Goal: Information Seeking & Learning: Understand process/instructions

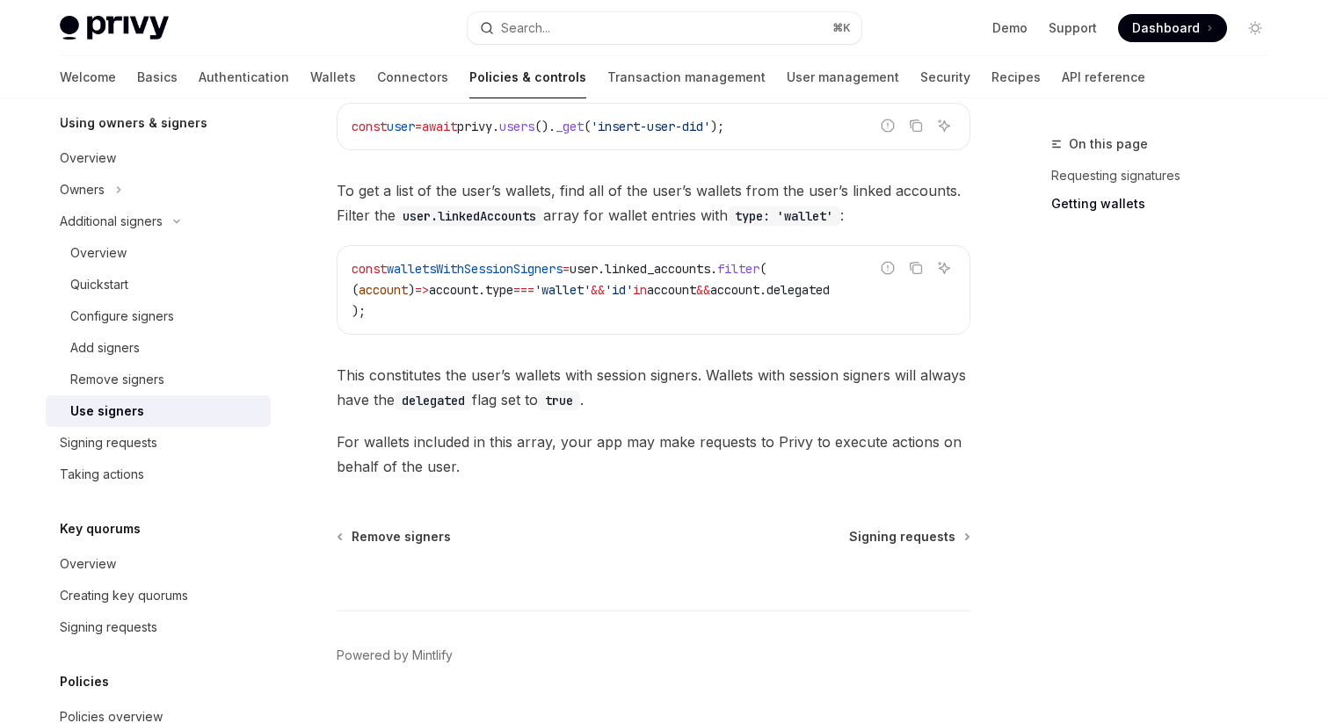
scroll to position [861, 0]
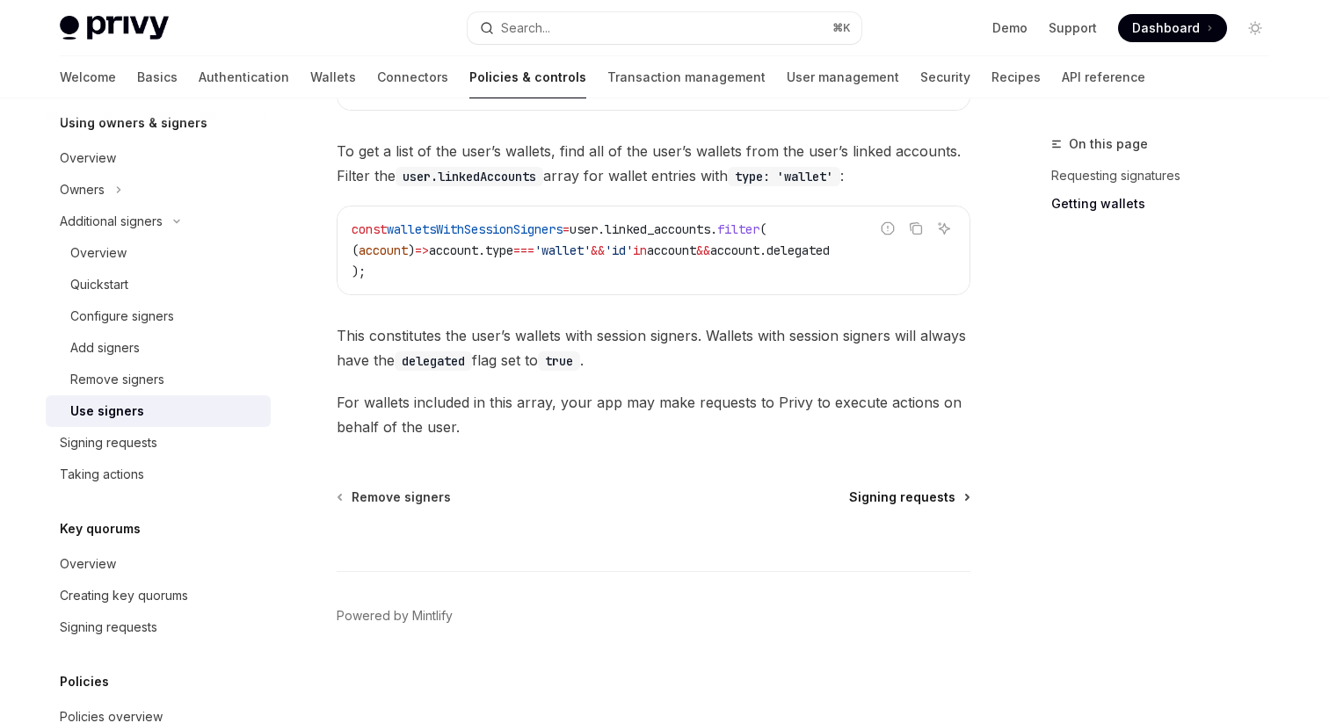
click at [933, 499] on span "Signing requests" at bounding box center [902, 498] width 106 height 18
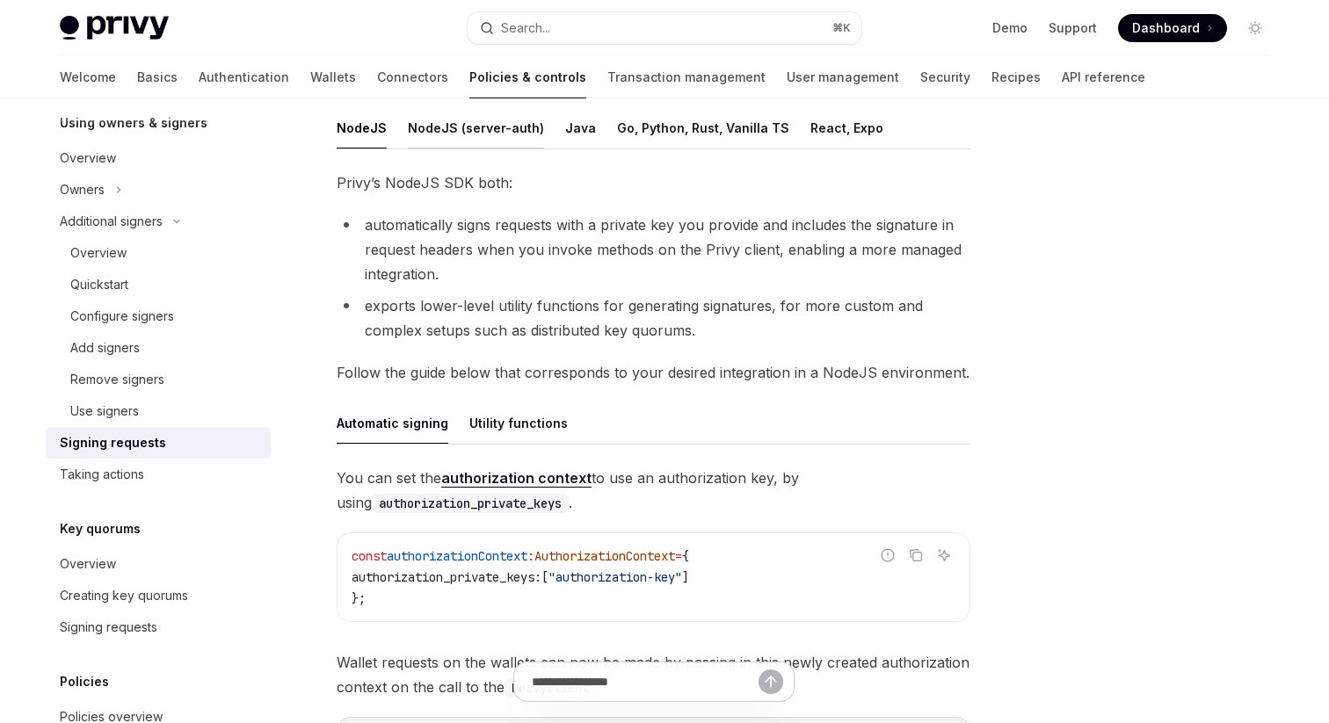
scroll to position [268, 0]
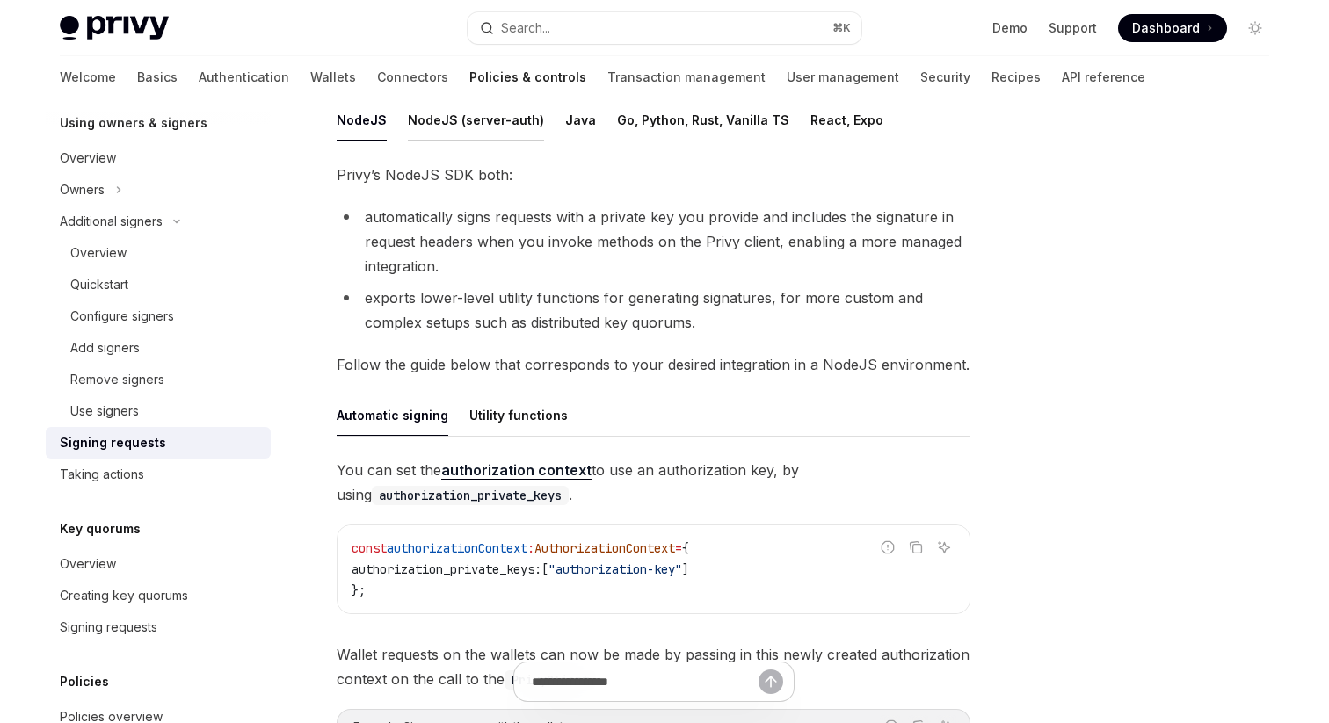
click at [422, 123] on button "NodeJS (server-auth)" at bounding box center [476, 119] width 136 height 41
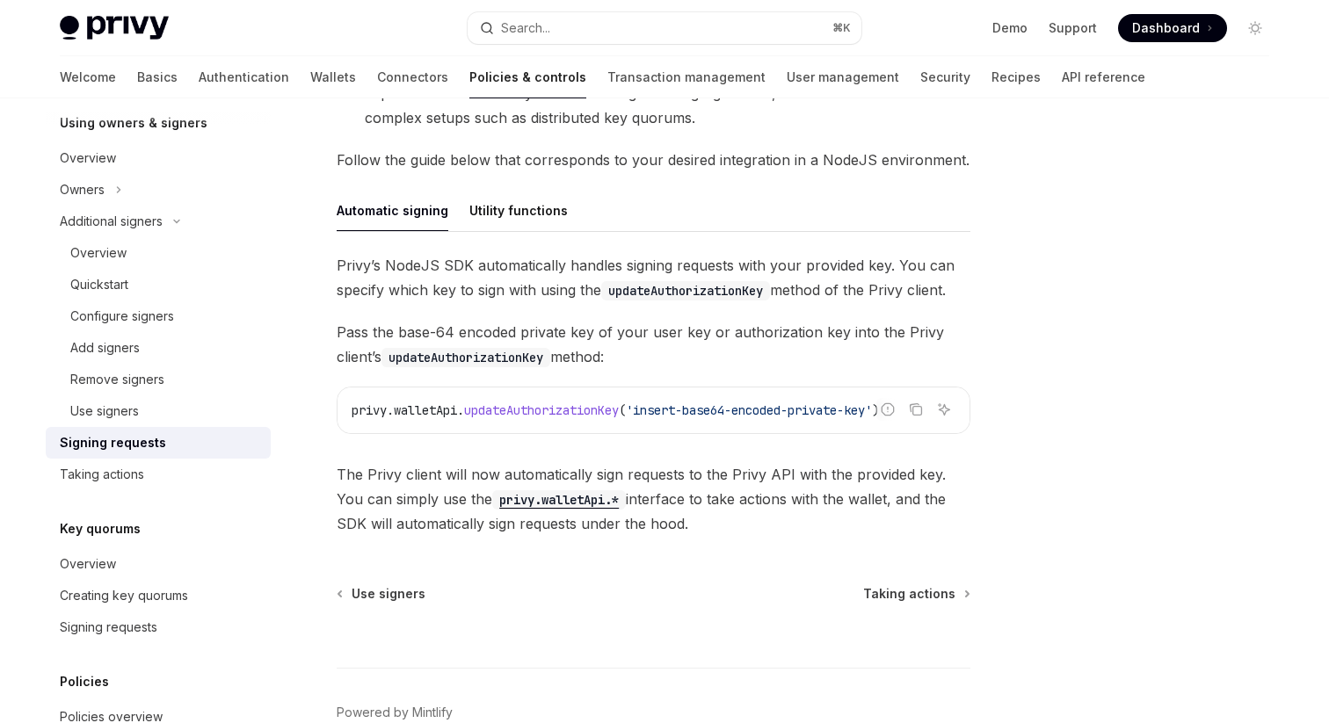
scroll to position [487, 0]
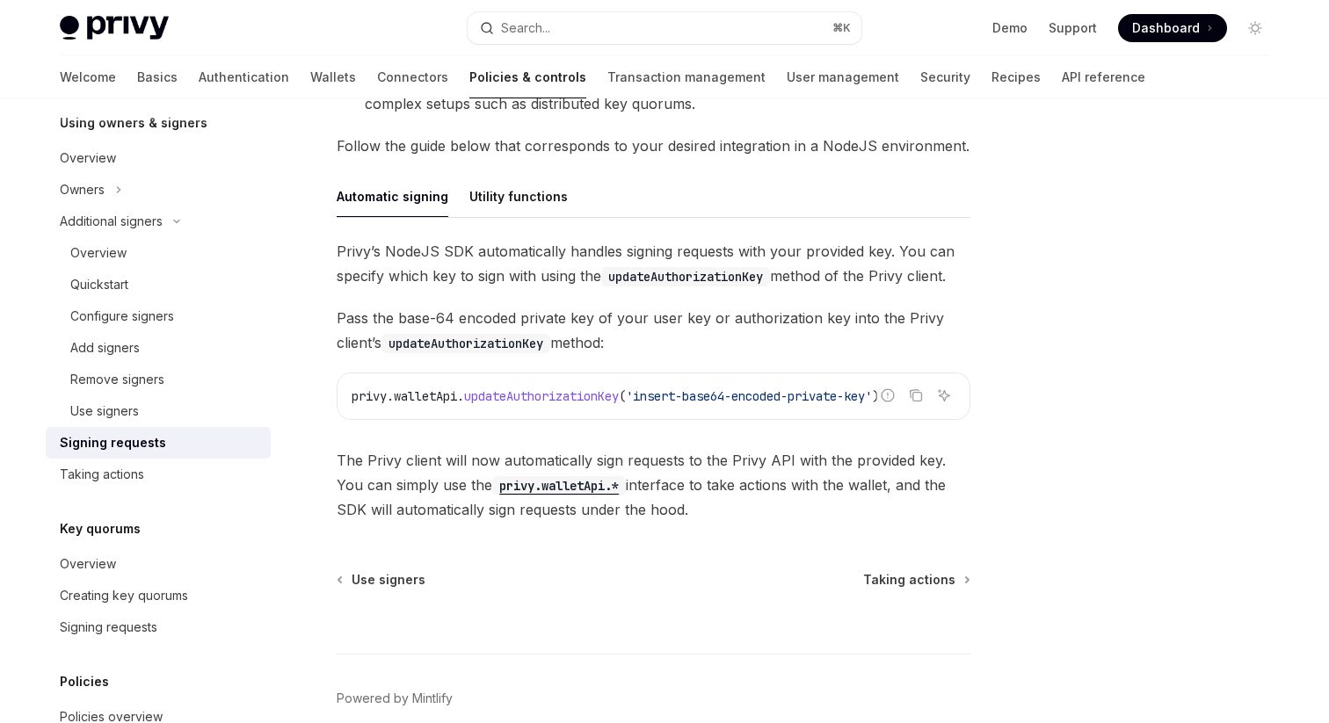
click at [552, 481] on code "privy.walletApi.*" at bounding box center [559, 485] width 134 height 19
click at [555, 393] on span "updateAuthorizationKey" at bounding box center [541, 396] width 155 height 16
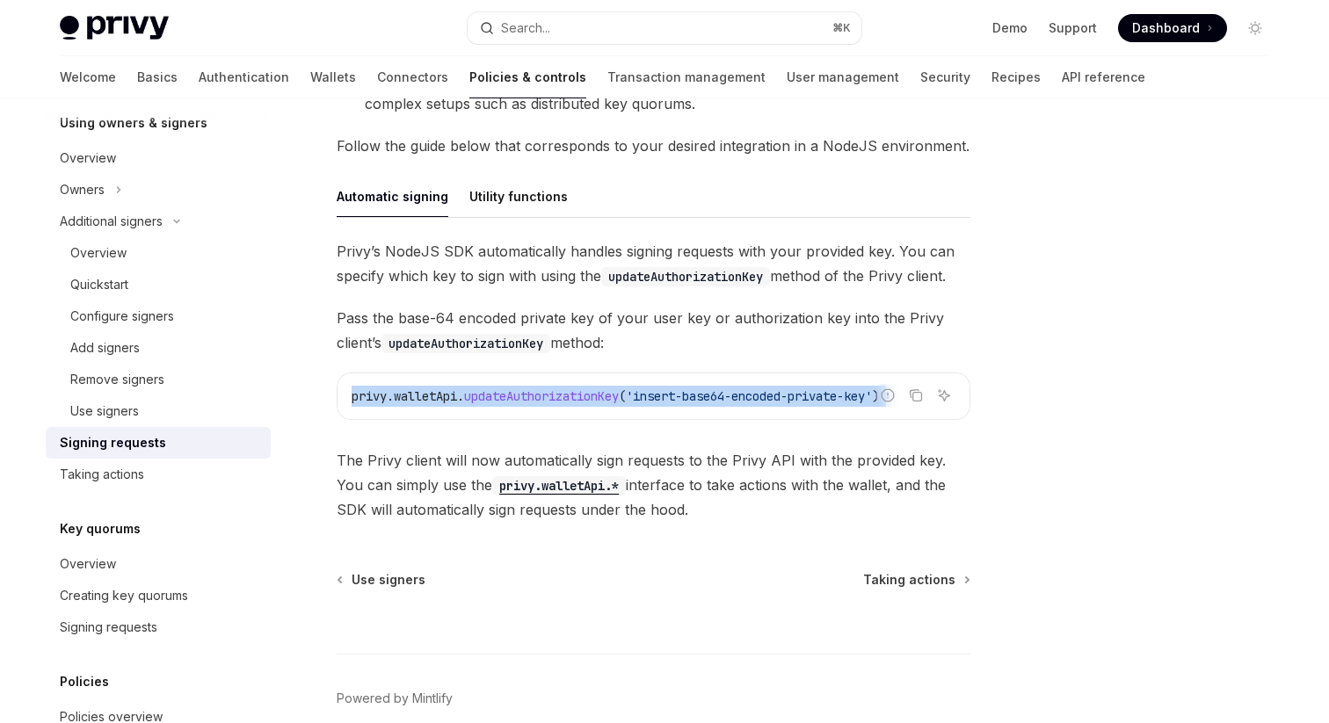
click at [555, 393] on span "updateAuthorizationKey" at bounding box center [541, 396] width 155 height 16
copy code "privy . walletApi . updateAuthorizationKey ( 'insert-base64-encoded-private-key…"
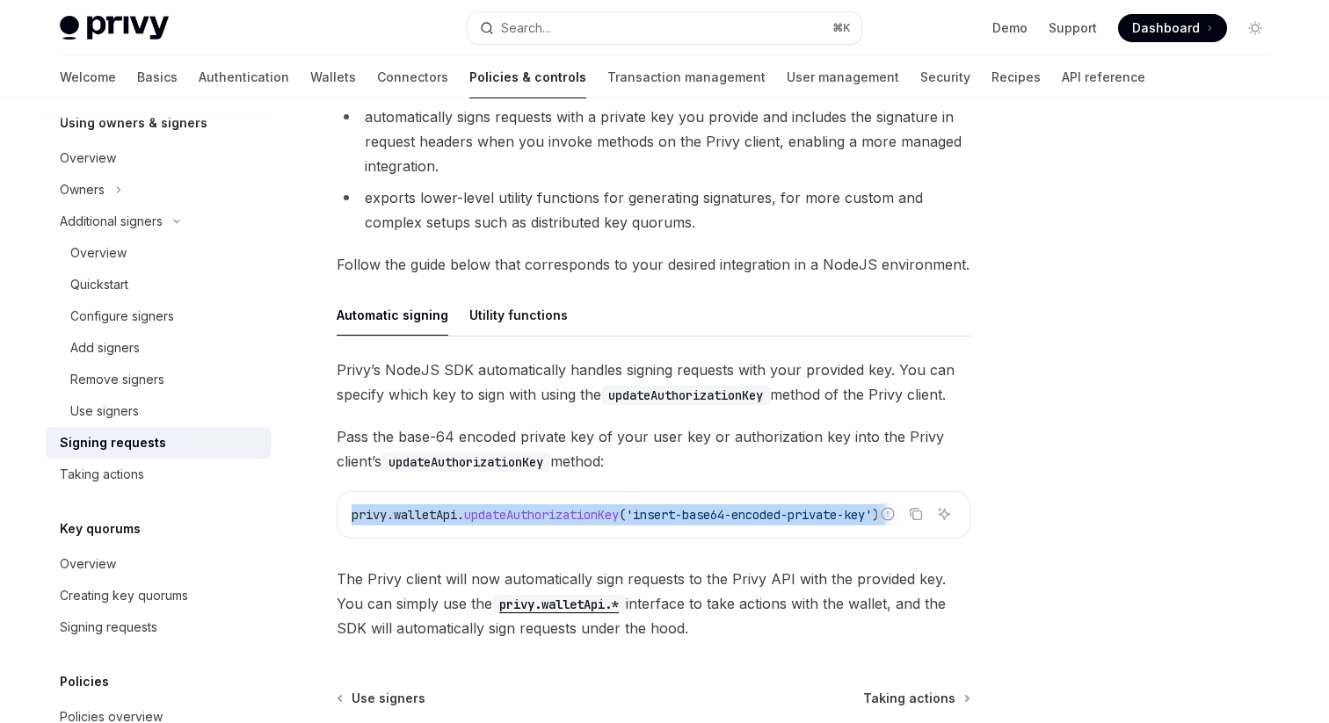
scroll to position [329, 0]
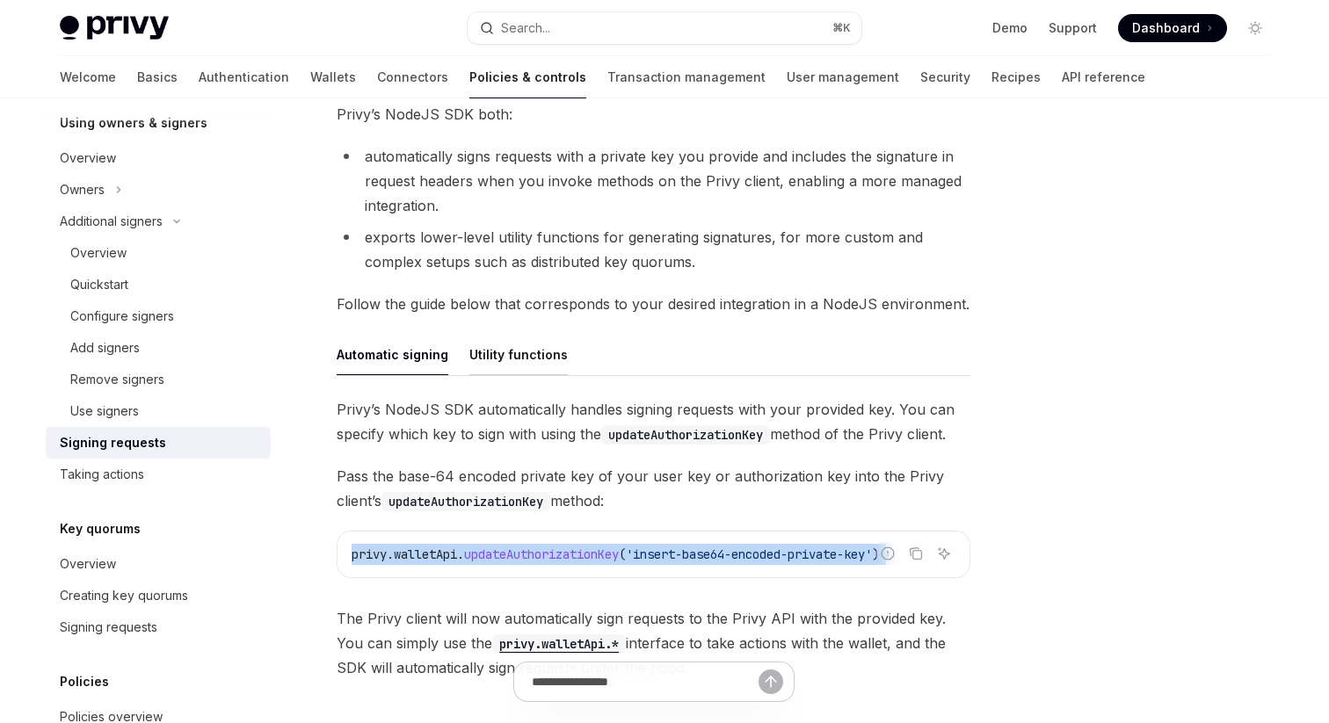
click at [505, 358] on button "Utility functions" at bounding box center [518, 354] width 98 height 41
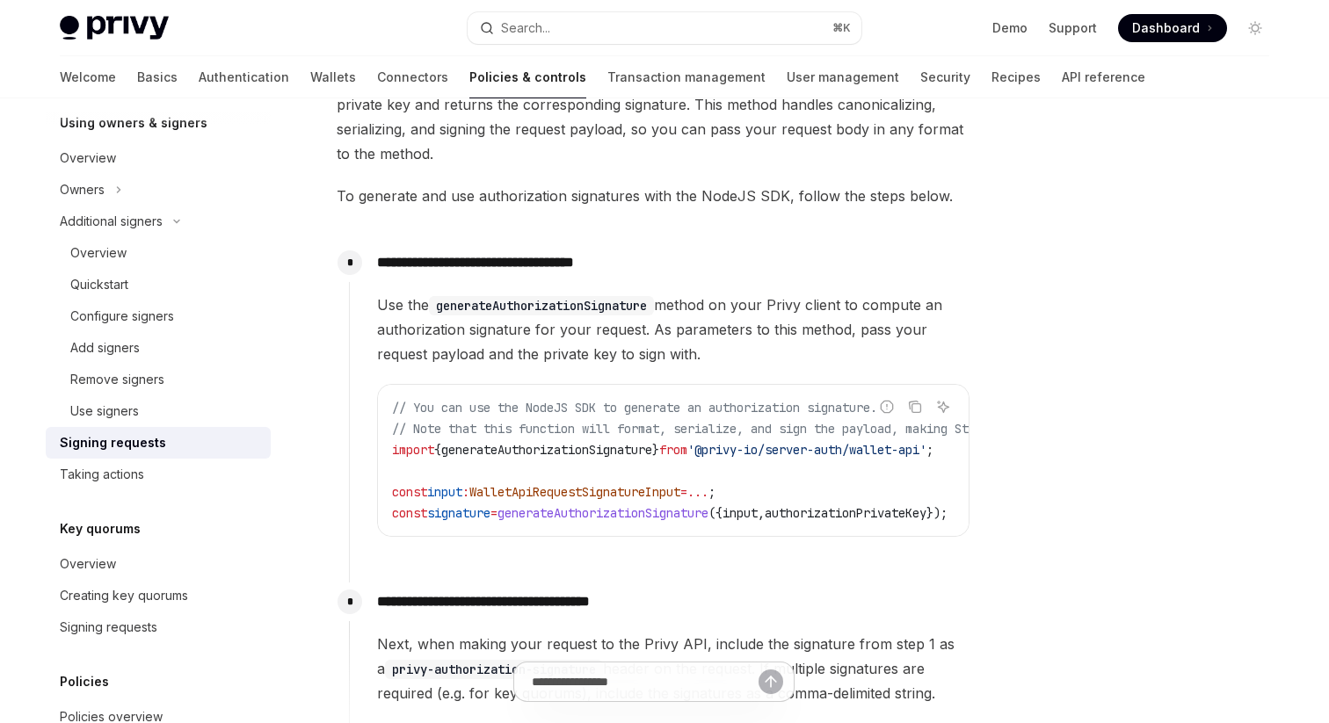
scroll to position [700, 0]
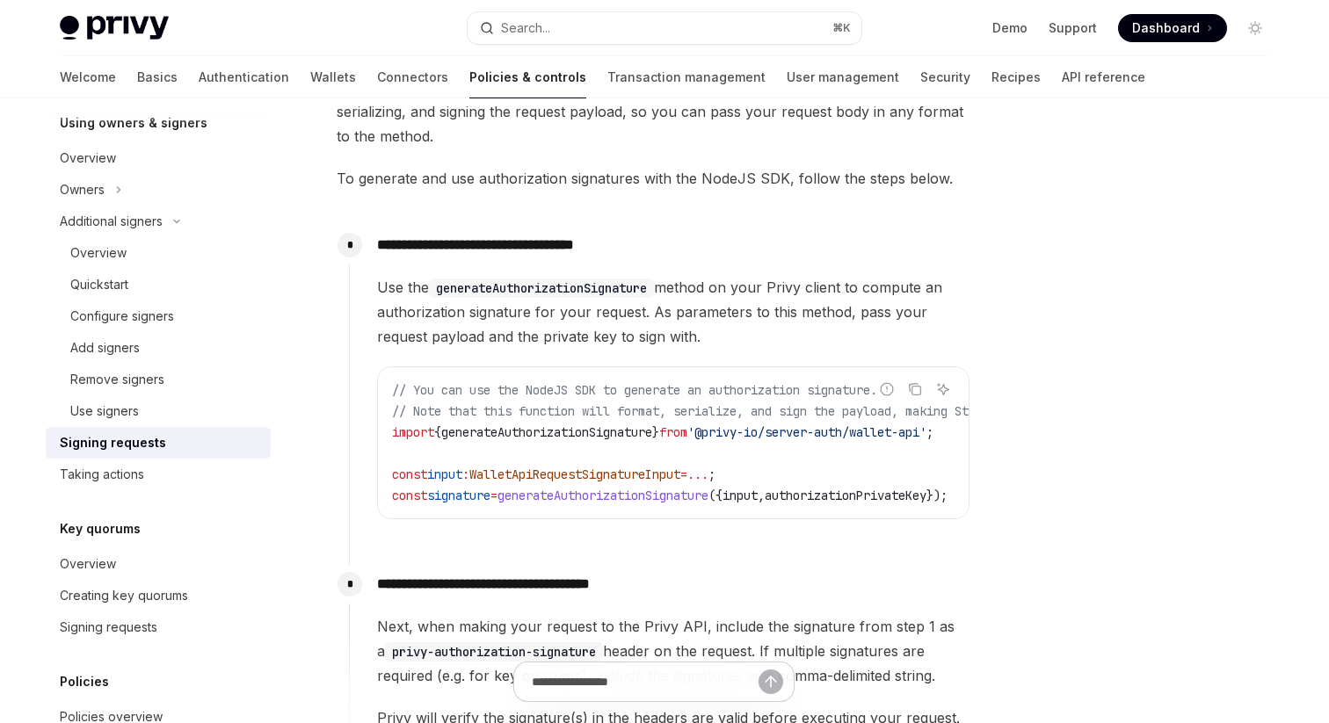
click at [829, 432] on span "'@privy-io/server-auth/wallet-api'" at bounding box center [806, 432] width 239 height 16
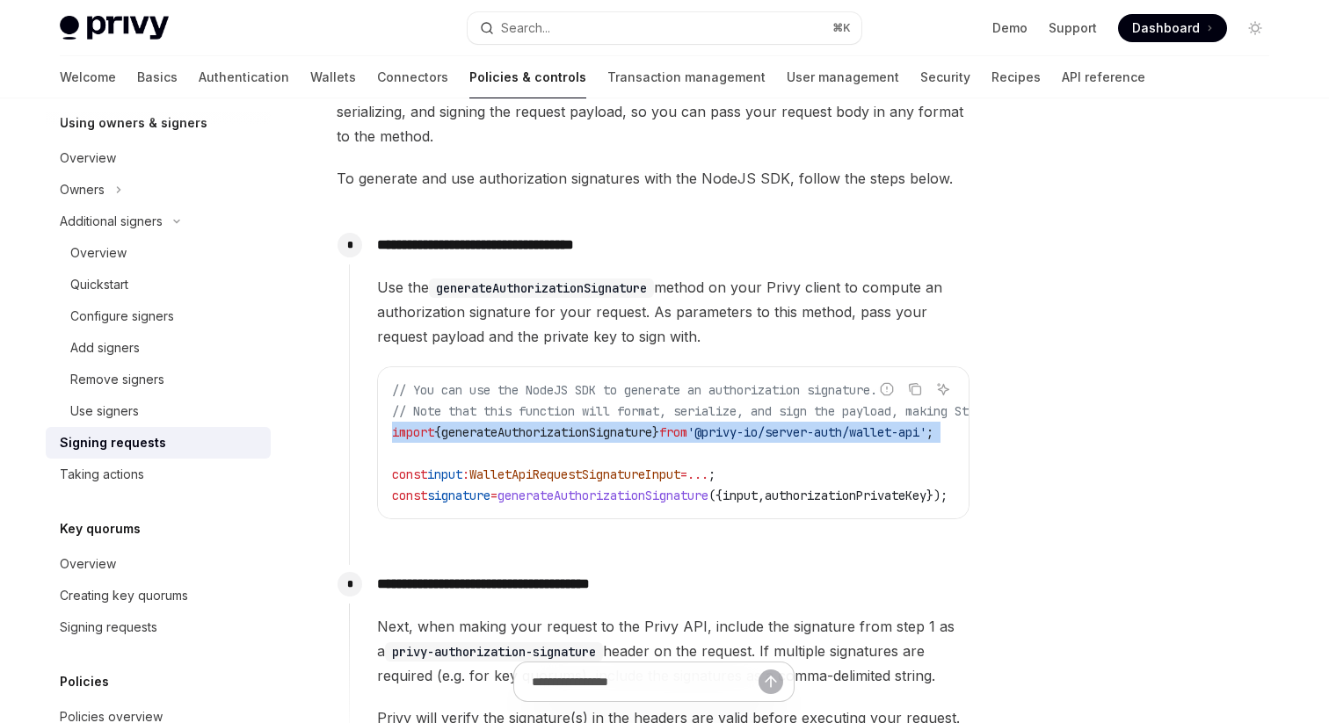
click at [829, 432] on span "'@privy-io/server-auth/wallet-api'" at bounding box center [806, 432] width 239 height 16
copy code "import { generateAuthorizationSignature } from '@privy-io/server-auth/wallet-ap…"
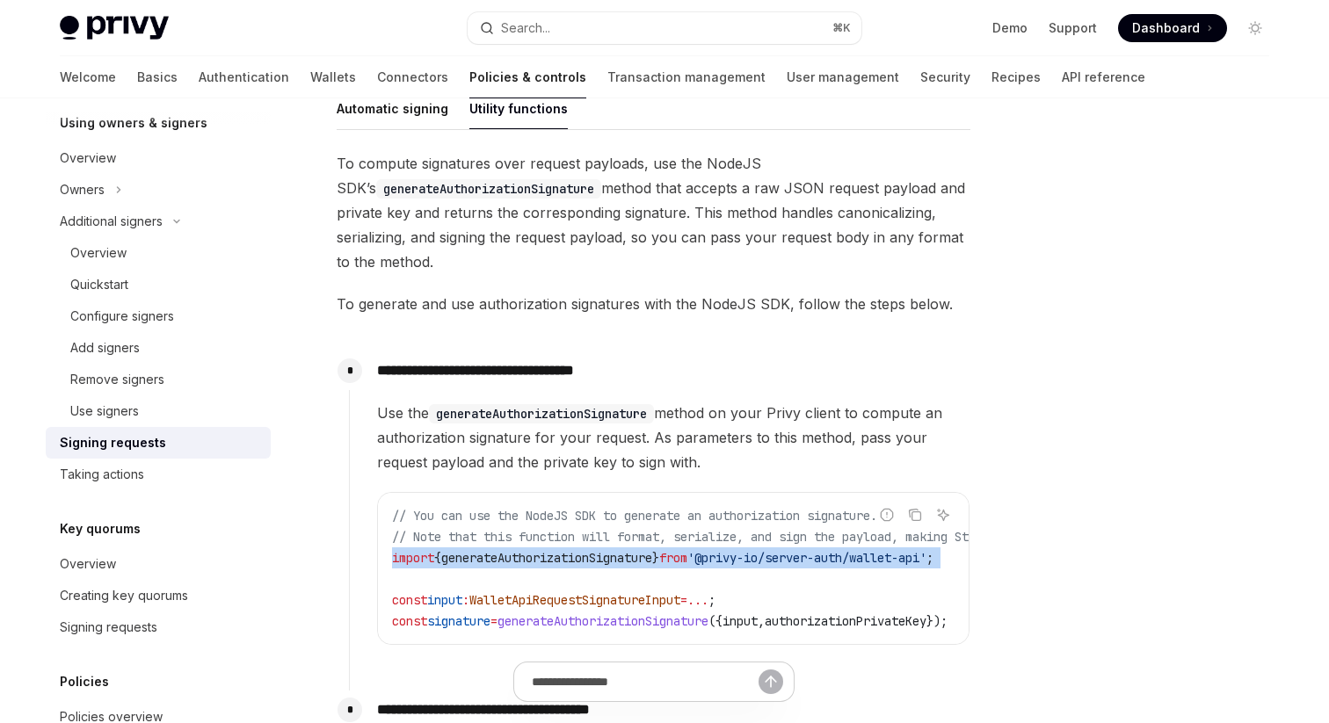
scroll to position [477, 0]
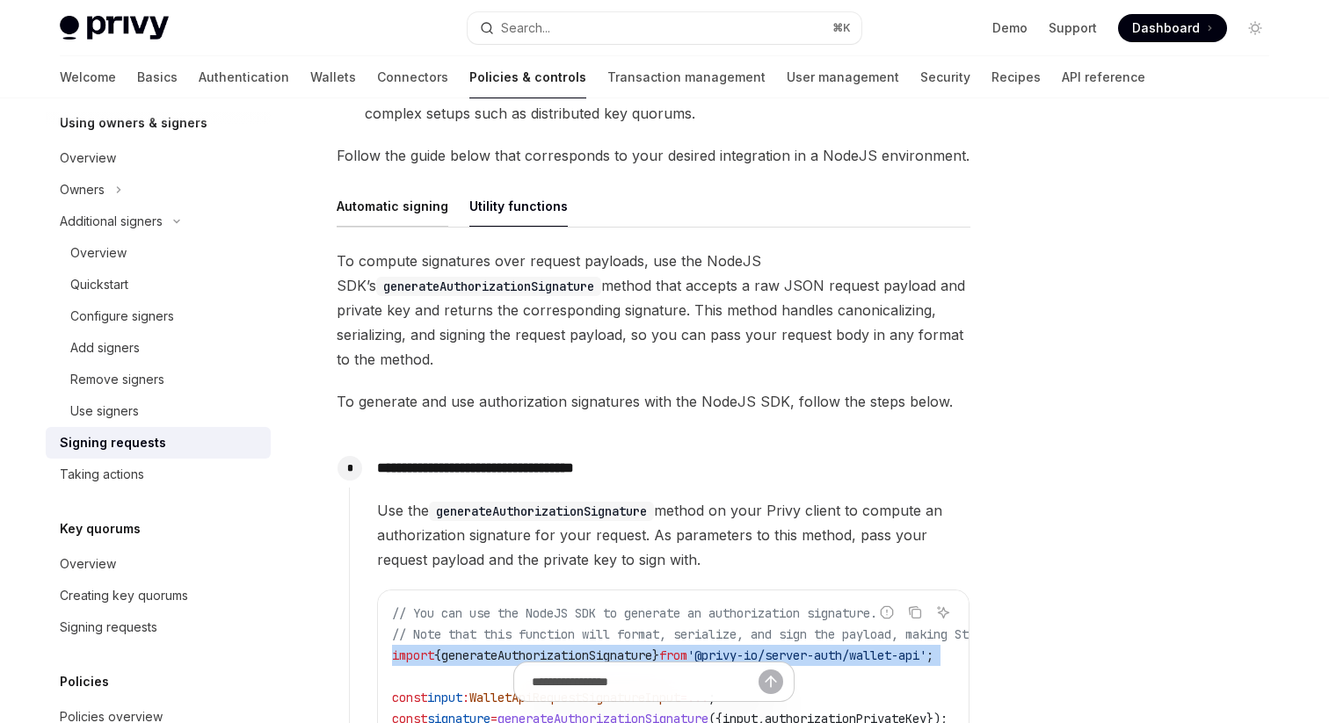
click at [388, 208] on button "Automatic signing" at bounding box center [393, 205] width 112 height 41
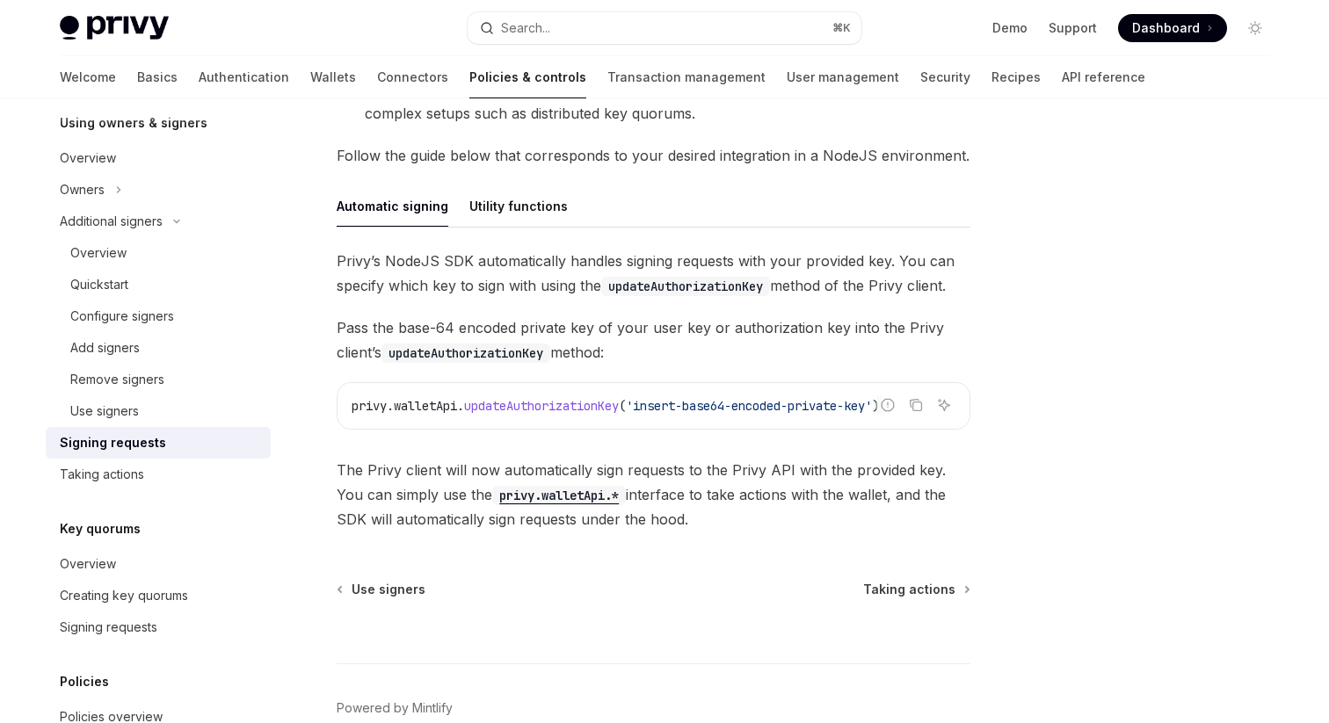
click at [484, 398] on span "updateAuthorizationKey" at bounding box center [541, 406] width 155 height 16
click at [482, 405] on span "updateAuthorizationKey" at bounding box center [541, 406] width 155 height 16
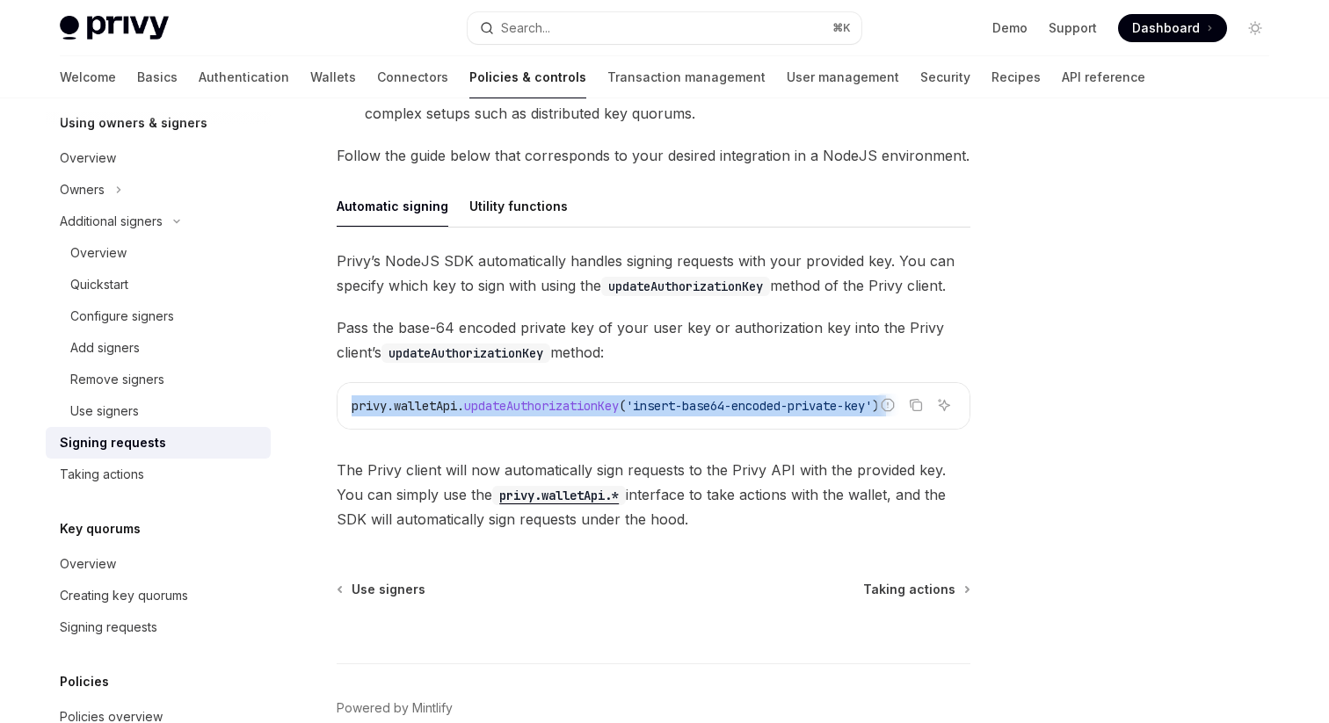
click at [482, 405] on span "updateAuthorizationKey" at bounding box center [541, 406] width 155 height 16
copy code "privy . walletApi . updateAuthorizationKey ( 'insert-base64-encoded-private-key…"
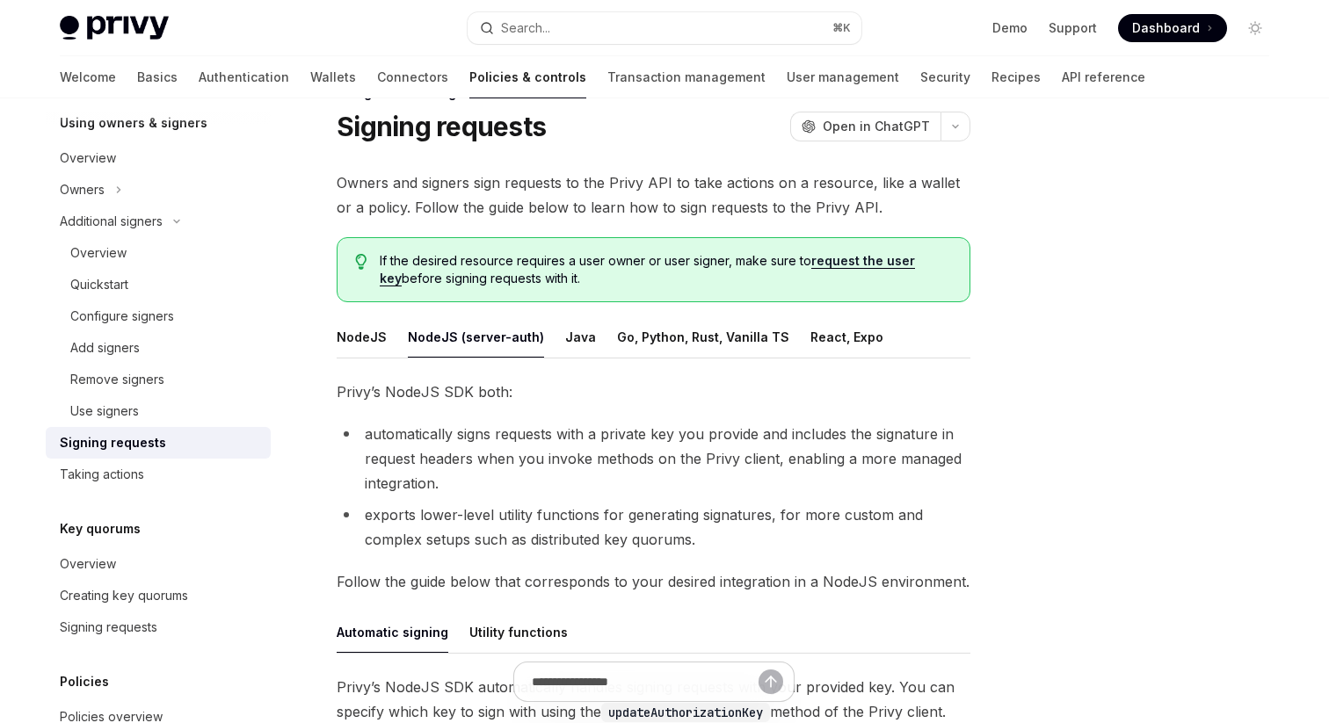
scroll to position [47, 0]
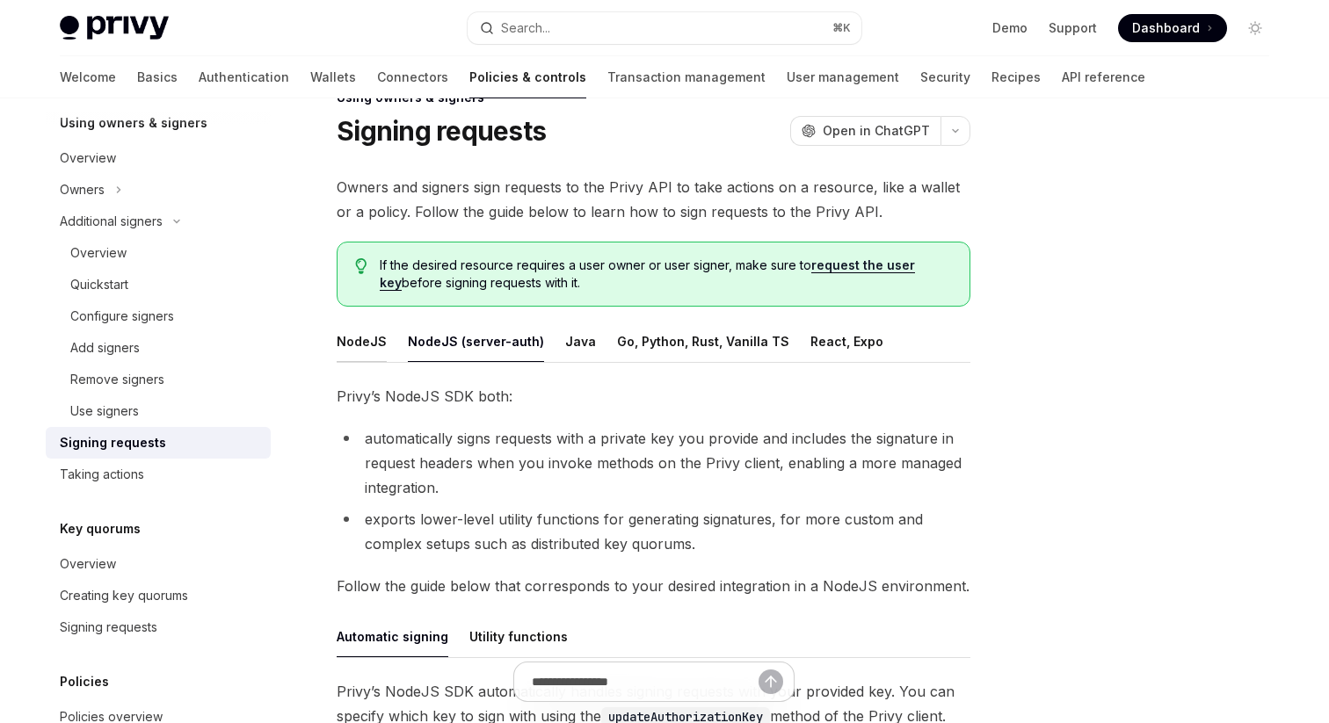
click at [369, 341] on button "NodeJS" at bounding box center [362, 341] width 50 height 41
type textarea "*"
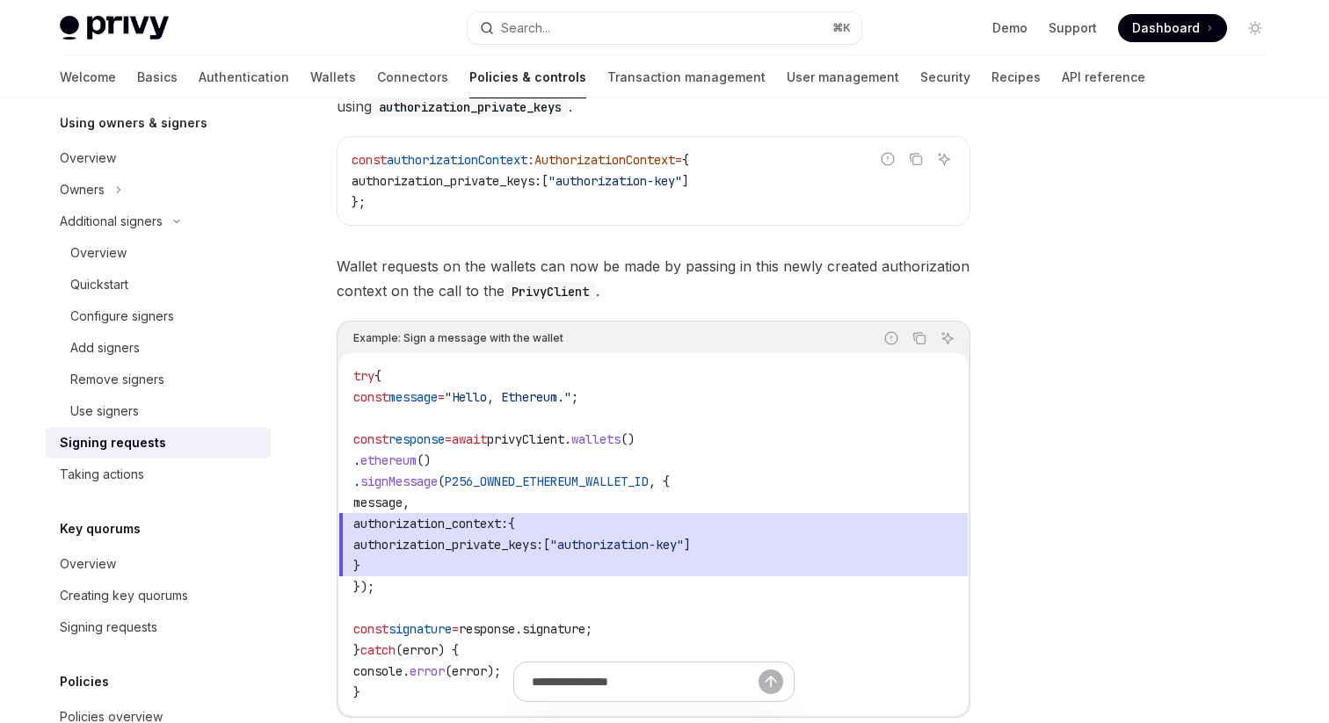
scroll to position [634, 0]
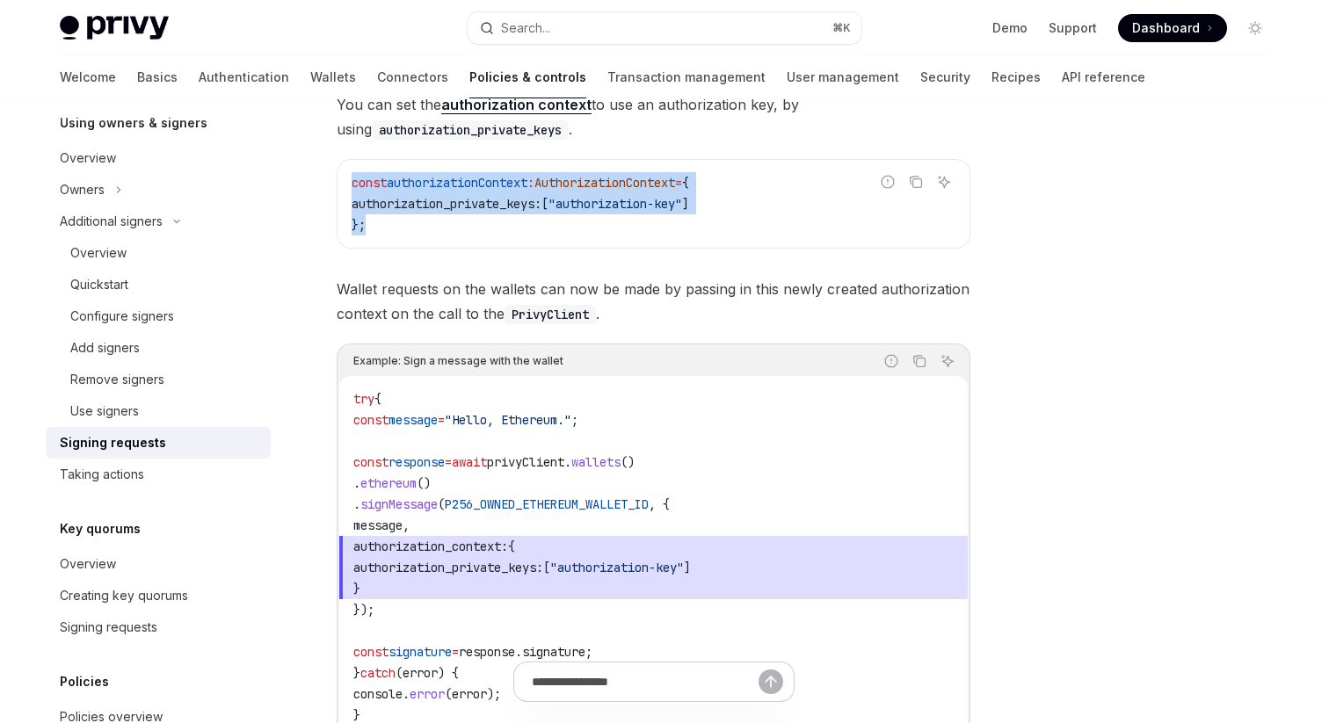
drag, startPoint x: 388, startPoint y: 228, endPoint x: 351, endPoint y: 184, distance: 57.5
click at [351, 184] on code "const authorizationContext : AuthorizationContext = { authorization_private_key…" at bounding box center [653, 203] width 604 height 63
copy code "const authorizationContext : AuthorizationContext = { authorization_private_key…"
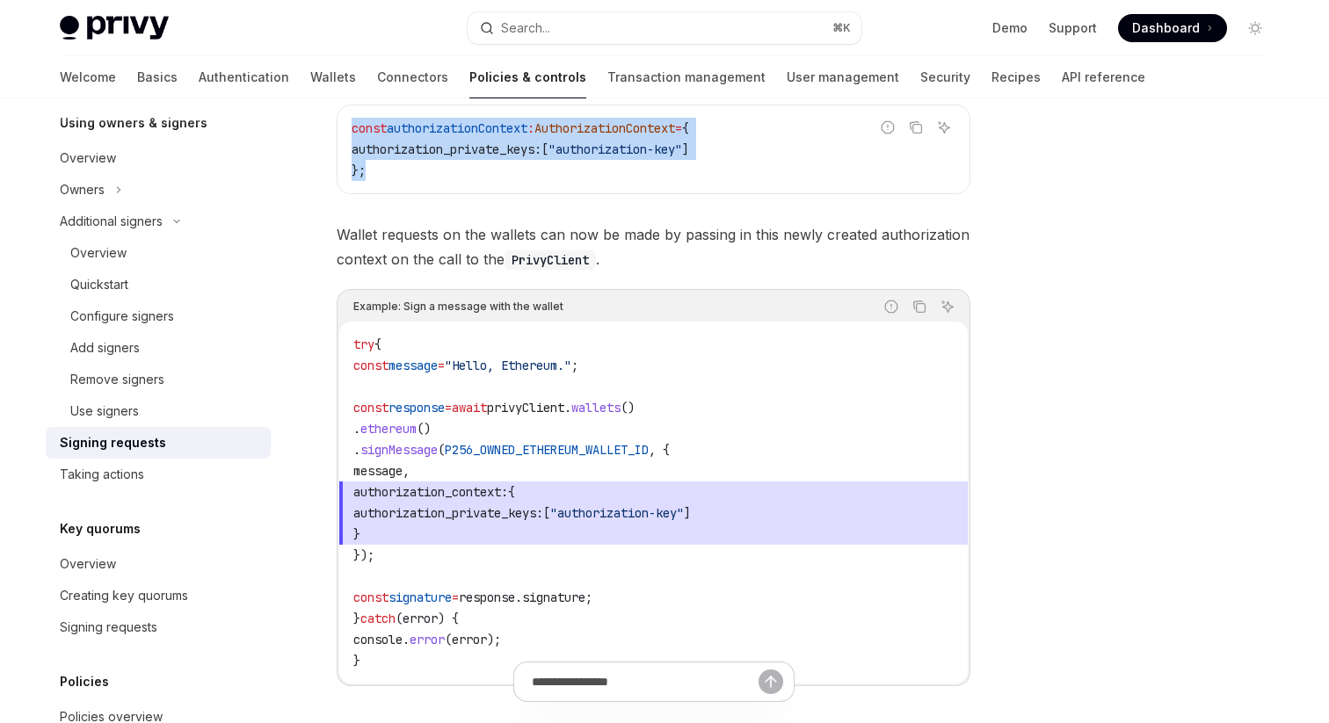
scroll to position [690, 0]
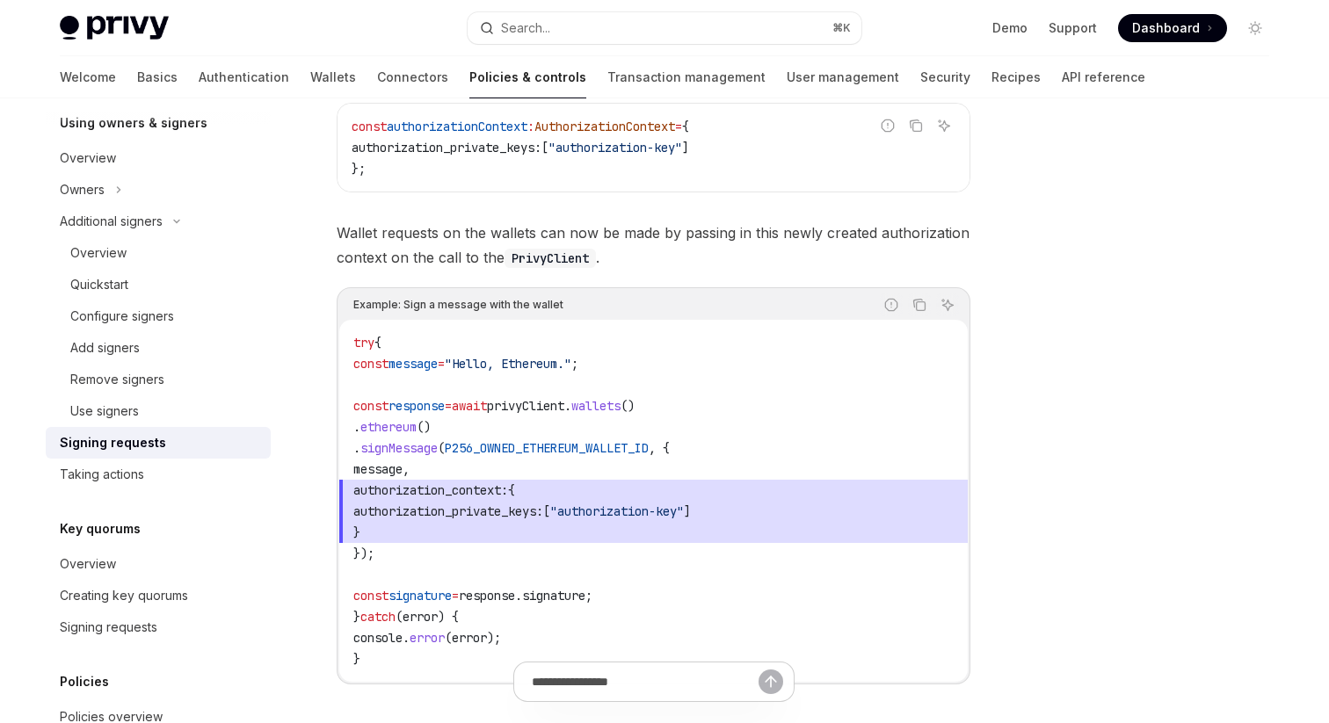
click at [420, 527] on span "}" at bounding box center [653, 532] width 600 height 21
click at [406, 527] on span "}" at bounding box center [653, 532] width 600 height 21
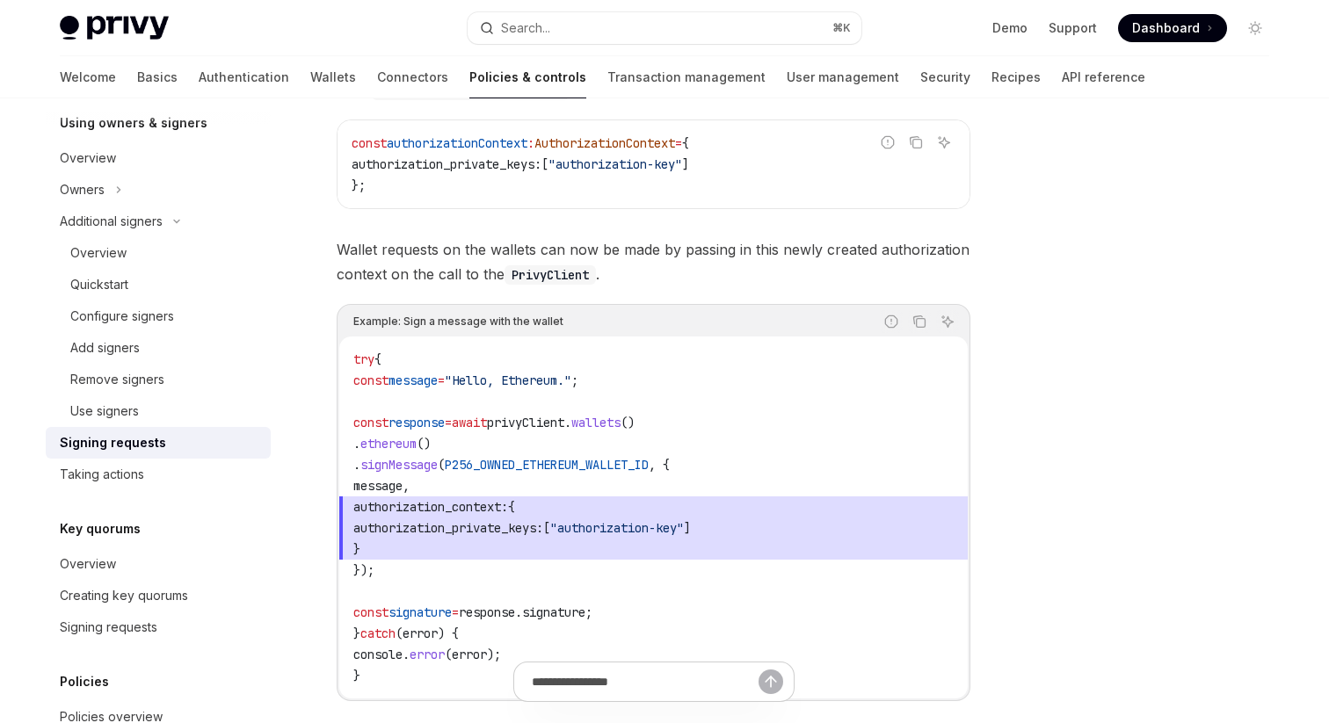
scroll to position [682, 0]
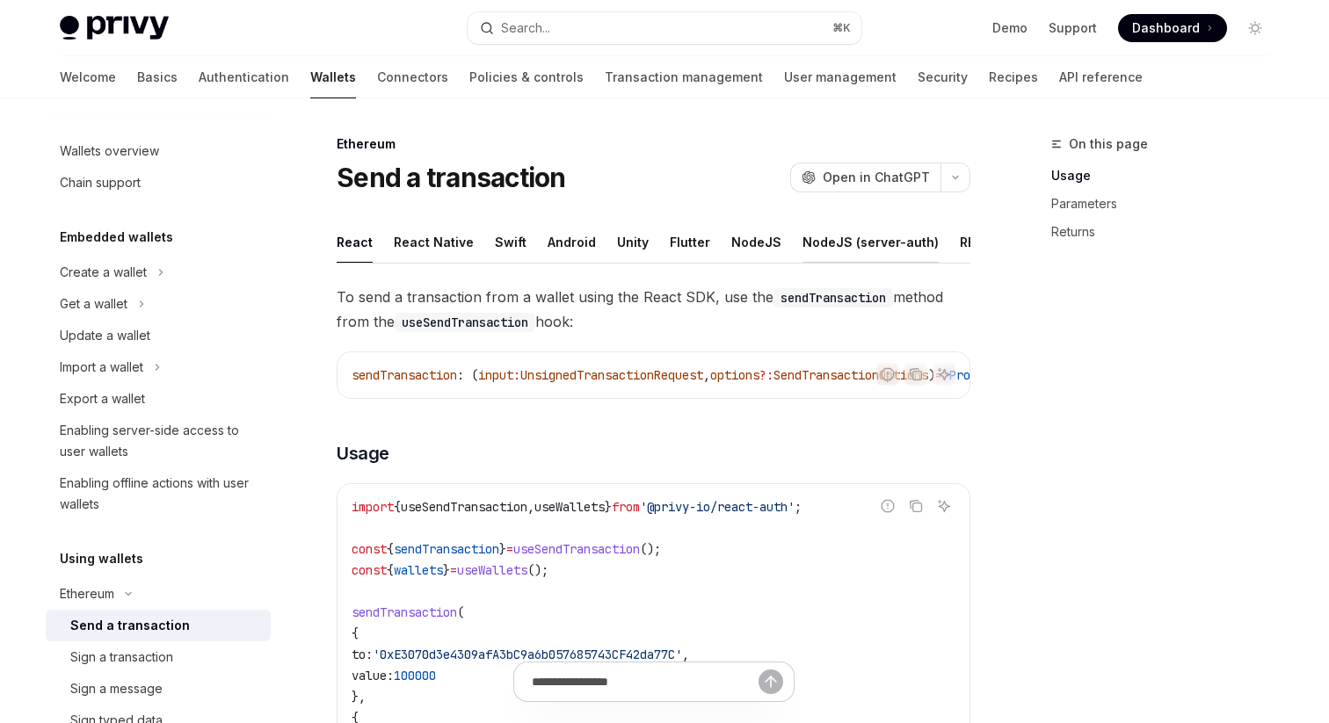
click at [872, 241] on button "NodeJS (server-auth)" at bounding box center [870, 241] width 136 height 41
type textarea "*"
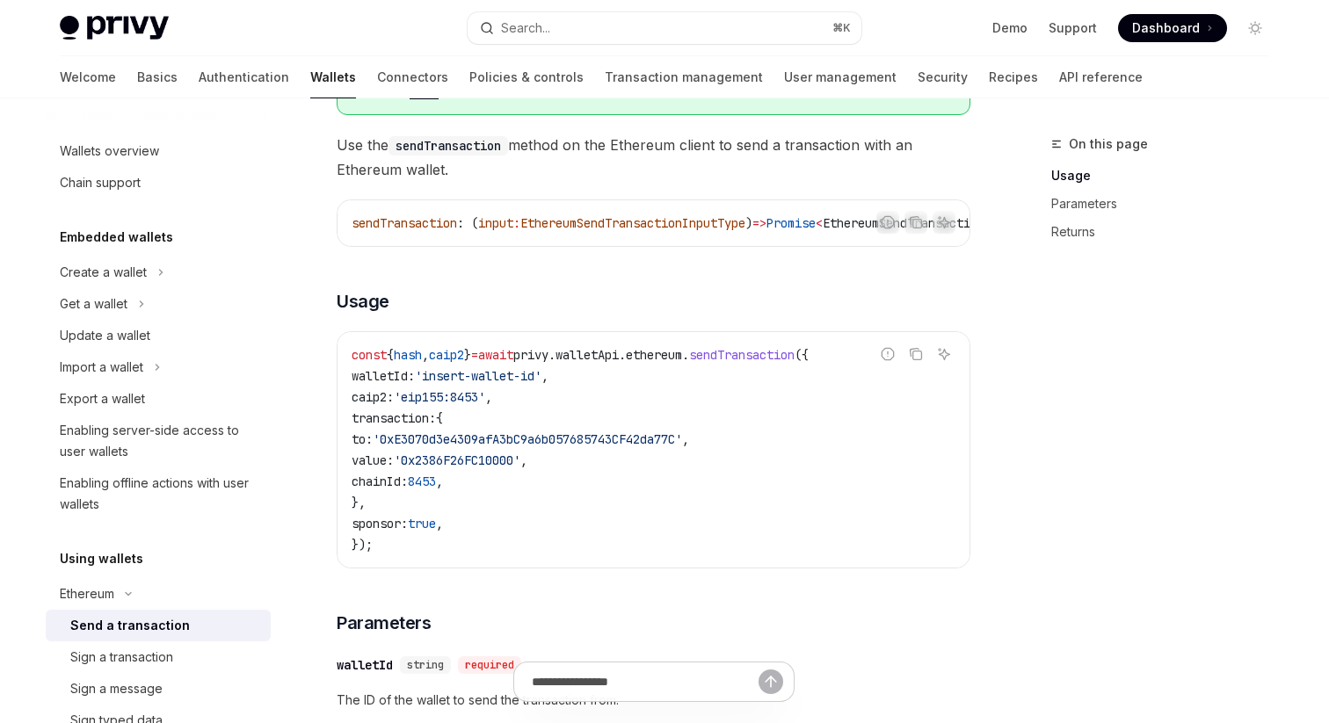
scroll to position [340, 0]
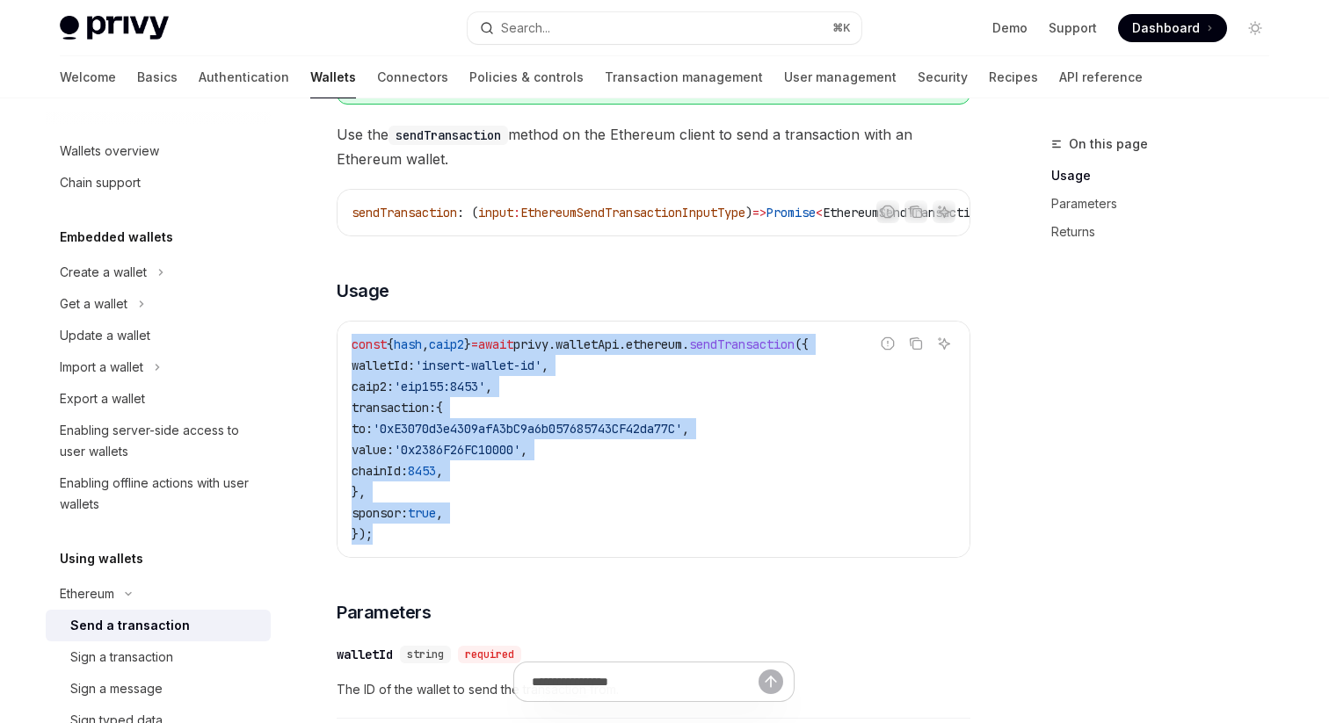
drag, startPoint x: 385, startPoint y: 541, endPoint x: 332, endPoint y: 354, distance: 194.4
copy code "const { hash , caip2 } = await privy . walletApi . ethereum . sendTransaction (…"
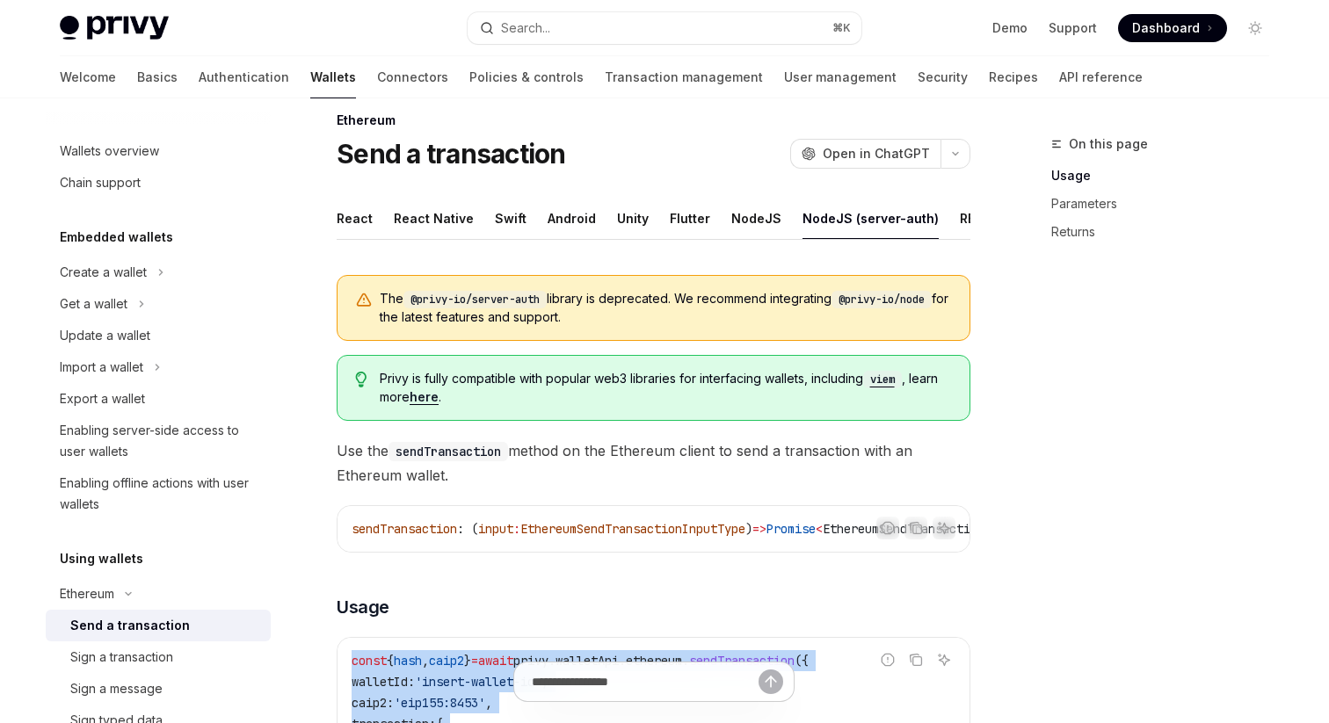
scroll to position [0, 0]
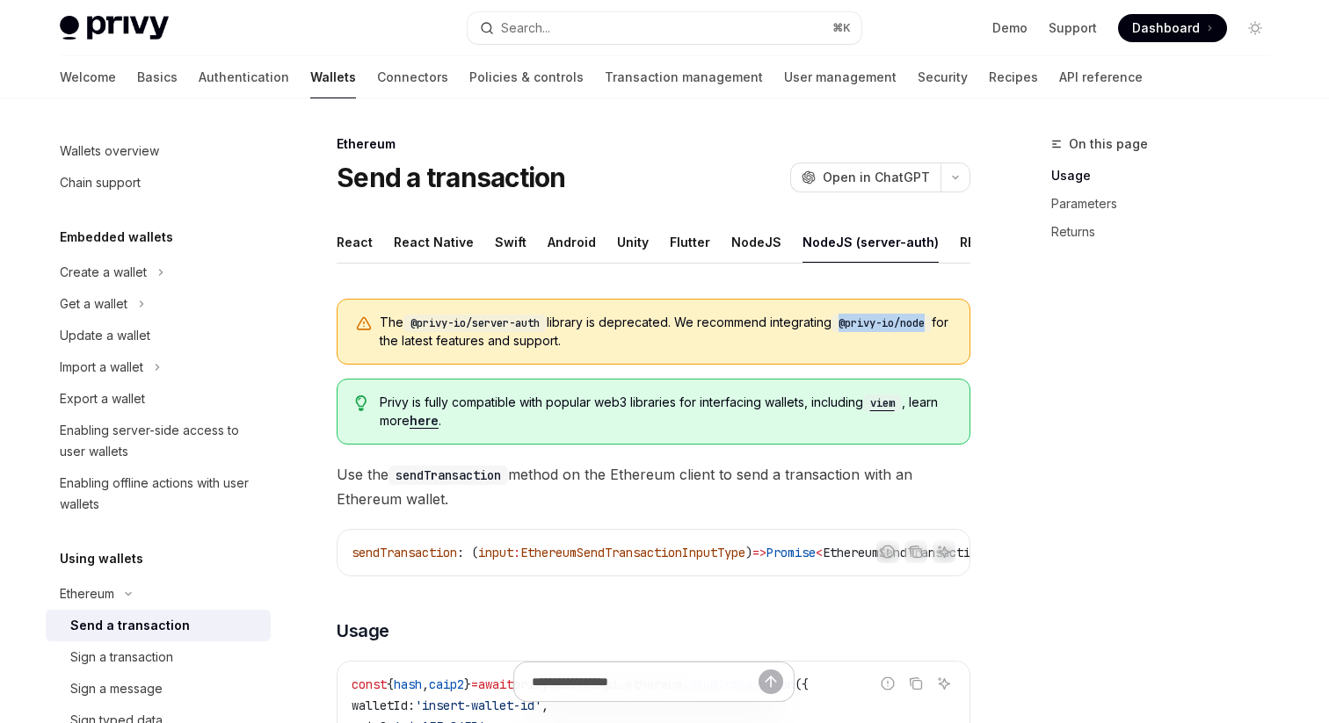
drag, startPoint x: 854, startPoint y: 325, endPoint x: 945, endPoint y: 323, distance: 91.4
click at [931, 323] on code "@privy-io/node" at bounding box center [881, 324] width 100 height 18
copy code "@privy-io/node"
